Goal: Participate in discussion: Engage in conversation with other users on a specific topic

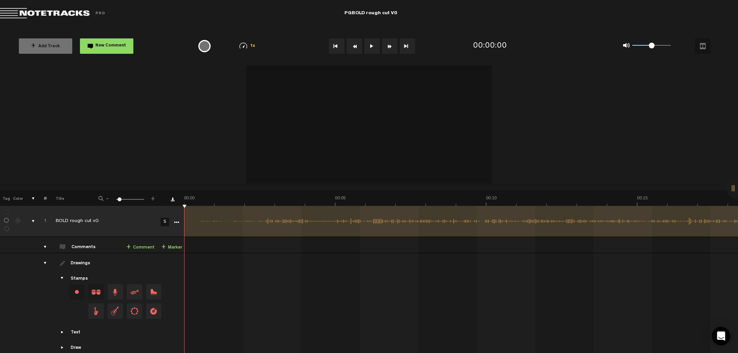
click at [373, 44] on button at bounding box center [371, 45] width 15 height 15
click at [368, 49] on button at bounding box center [371, 45] width 15 height 15
click at [139, 248] on link "+ Comment" at bounding box center [140, 247] width 28 height 9
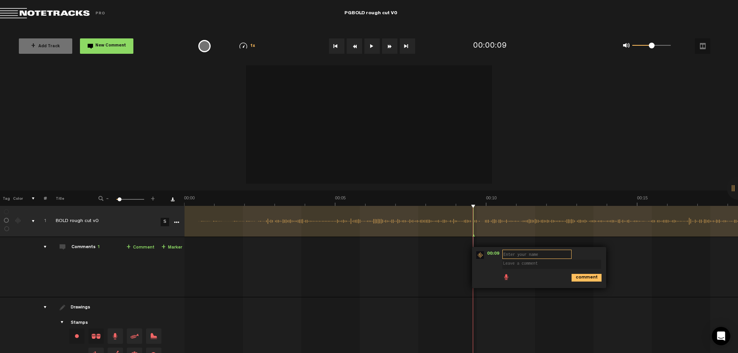
click at [527, 257] on input "text" at bounding box center [536, 254] width 69 height 9
click at [539, 266] on textarea at bounding box center [551, 264] width 99 height 9
drag, startPoint x: 554, startPoint y: 264, endPoint x: 452, endPoint y: 259, distance: 101.9
click at [465, 259] on div "00:09 - NaN:NaN • : "sadas" (Unknown) sadas sadas comment" at bounding box center [462, 270] width 553 height 54
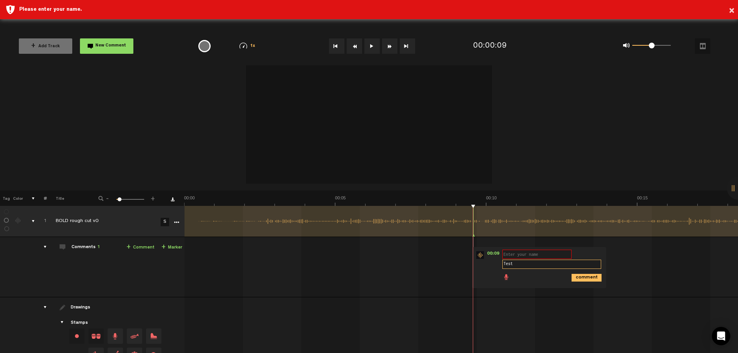
type textarea "Test"
click at [581, 275] on icon "comment" at bounding box center [586, 278] width 30 height 8
click at [533, 256] on input "text" at bounding box center [536, 254] width 69 height 9
type input "taz"
click at [575, 277] on icon "comment" at bounding box center [586, 278] width 30 height 8
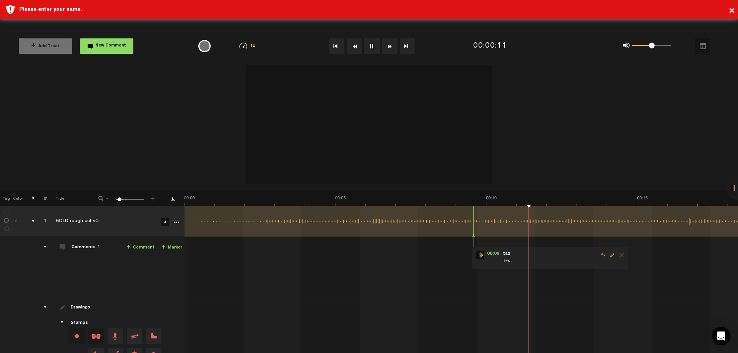
click at [656, 260] on div "00:09 - NaN:NaN • : "Test" taz Test" at bounding box center [462, 270] width 553 height 54
click at [142, 248] on link "+ Comment" at bounding box center [140, 247] width 28 height 9
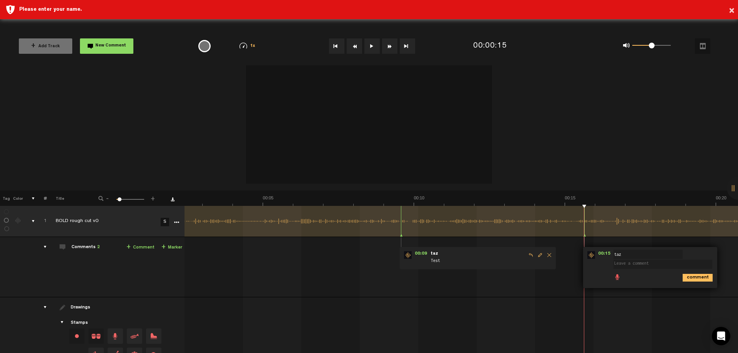
click at [480, 262] on span "Test" at bounding box center [478, 261] width 96 height 8
click at [707, 261] on span at bounding box center [661, 261] width 96 height 8
click at [729, 257] on span "Delete comment" at bounding box center [732, 254] width 9 height 5
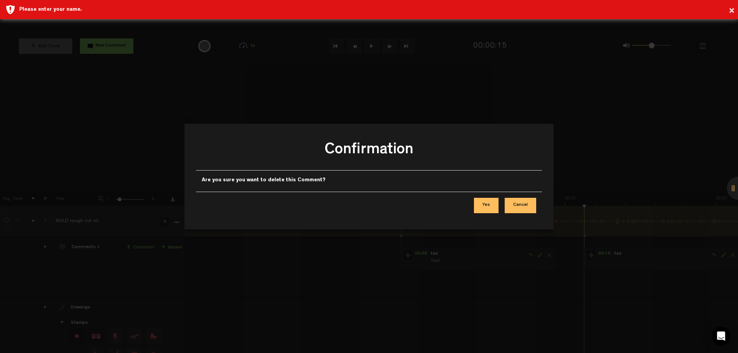
click at [494, 209] on button "Yes" at bounding box center [486, 205] width 25 height 15
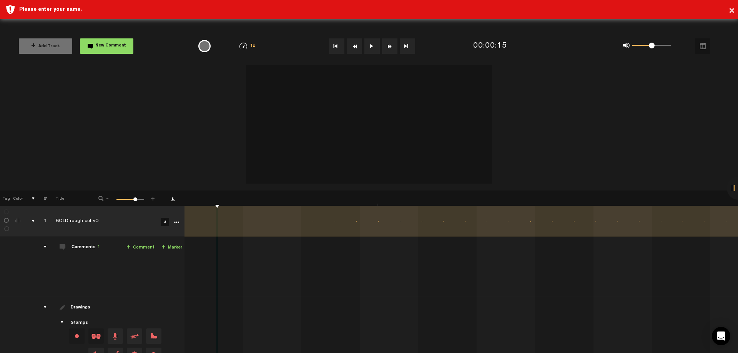
click at [135, 201] on div "1 100 72" at bounding box center [130, 200] width 28 height 2
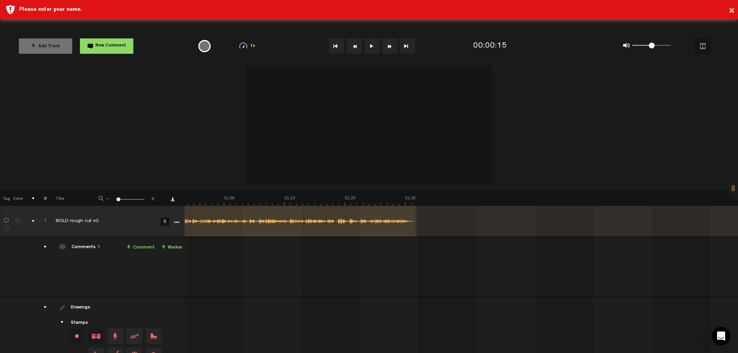
drag, startPoint x: 135, startPoint y: 201, endPoint x: 112, endPoint y: 201, distance: 22.7
click at [112, 201] on div "- 1 100 1 +" at bounding box center [127, 198] width 76 height 7
click at [341, 164] on video at bounding box center [369, 122] width 246 height 123
click at [450, 134] on video at bounding box center [369, 122] width 246 height 123
checkbox input "false"
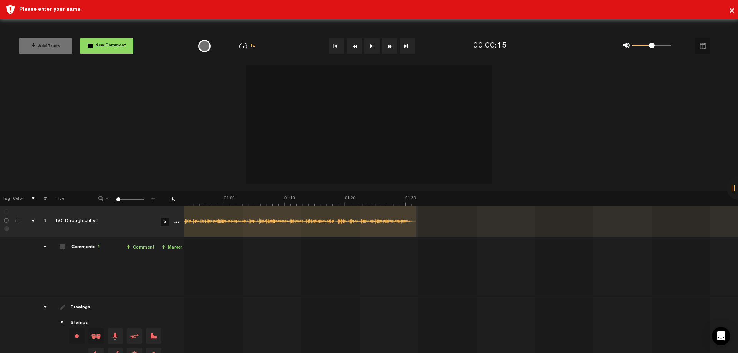
checkbox input "false"
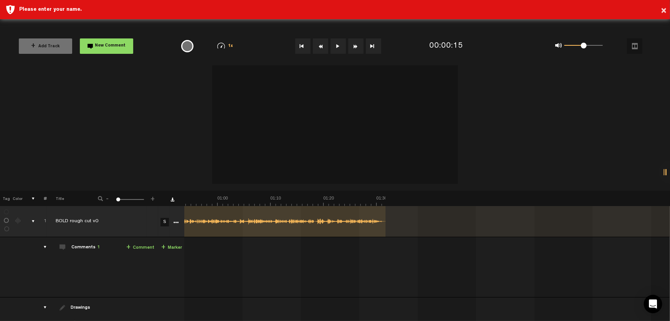
scroll to position [0, 284]
